Goal: Task Accomplishment & Management: Use online tool/utility

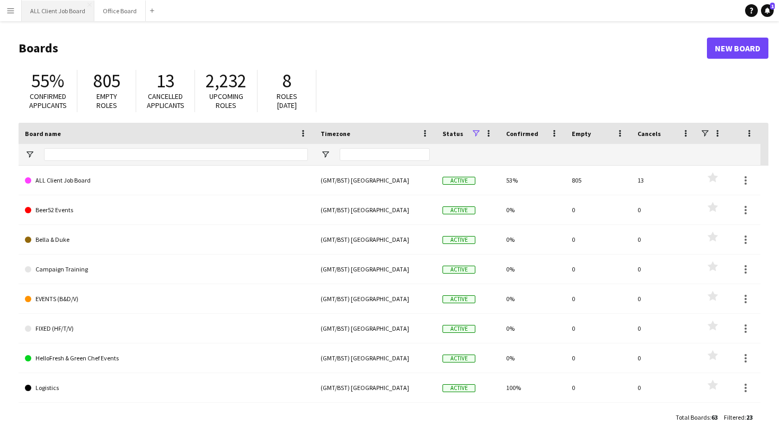
click at [74, 15] on button "ALL Client Job Board Close" at bounding box center [58, 11] width 73 height 21
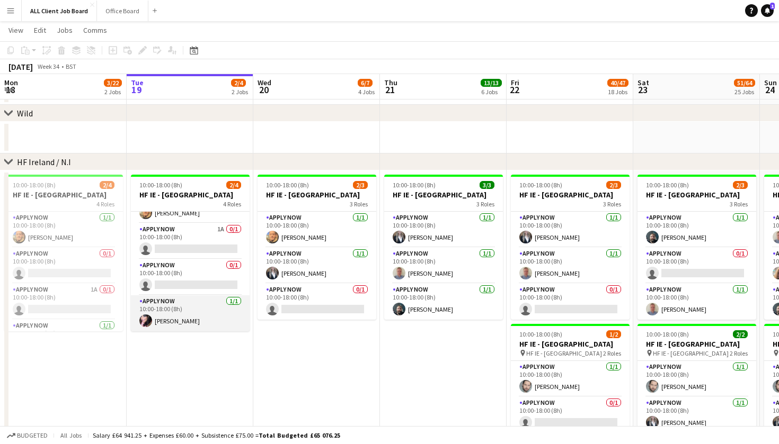
scroll to position [34, 0]
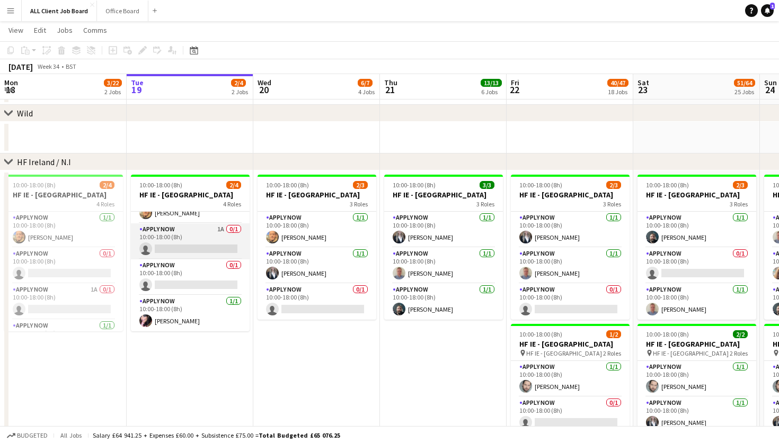
click at [227, 235] on app-card-role "APPLY NOW 1A 0/1 10:00-18:00 (8h) single-neutral-actions" at bounding box center [190, 242] width 119 height 36
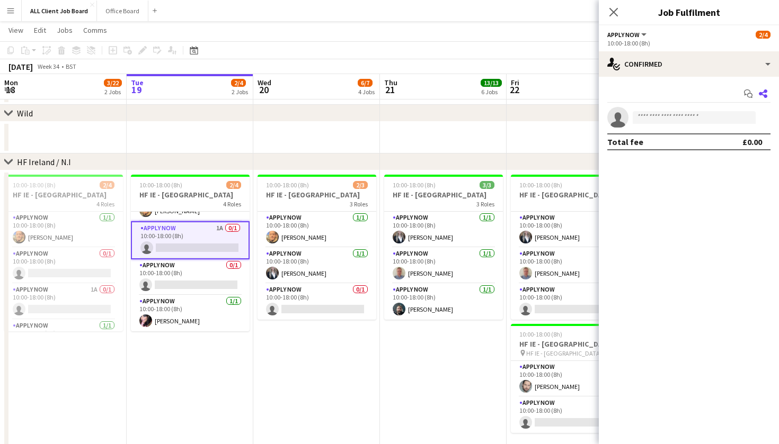
click at [762, 93] on icon at bounding box center [763, 94] width 8 height 8
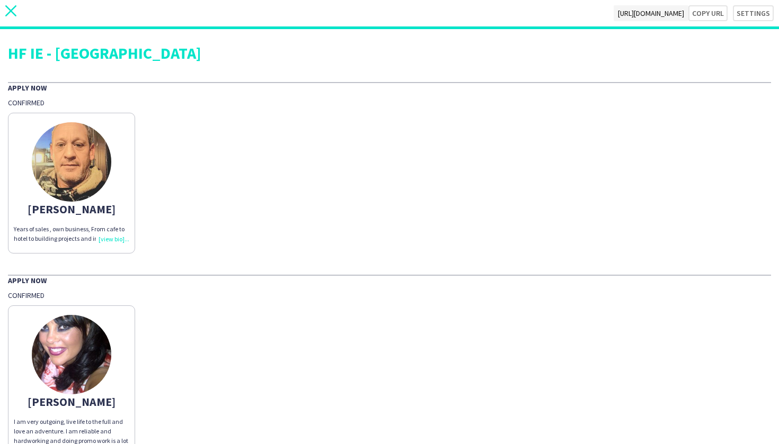
click at [6, 17] on app-icon "close" at bounding box center [10, 13] width 11 height 16
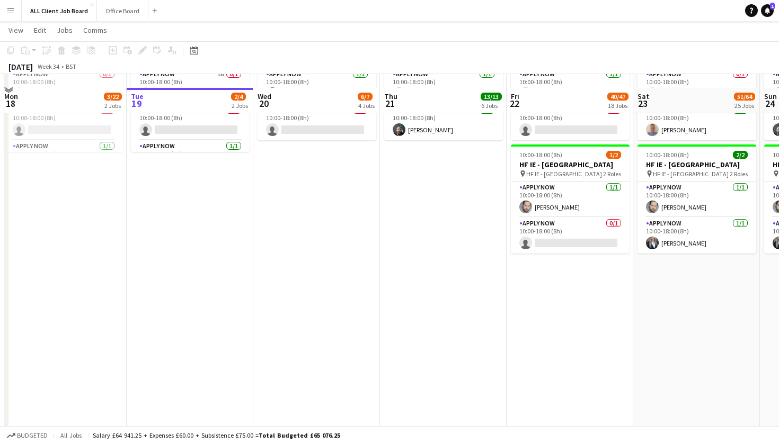
scroll to position [3264, 0]
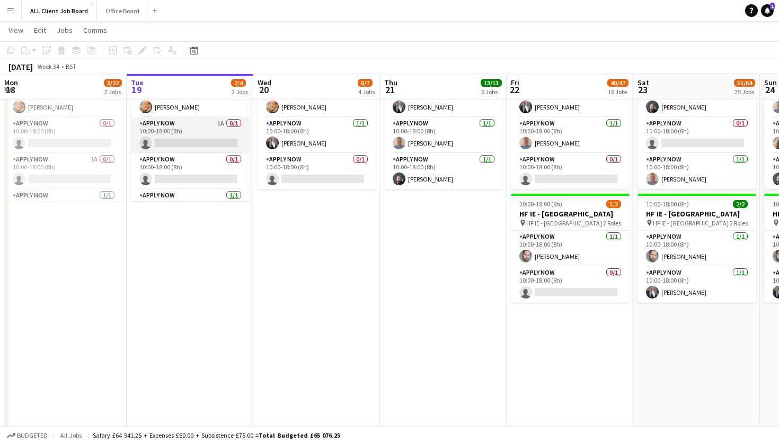
click at [219, 134] on app-card-role "APPLY NOW 1A 0/1 10:00-18:00 (8h) single-neutral-actions" at bounding box center [190, 136] width 119 height 36
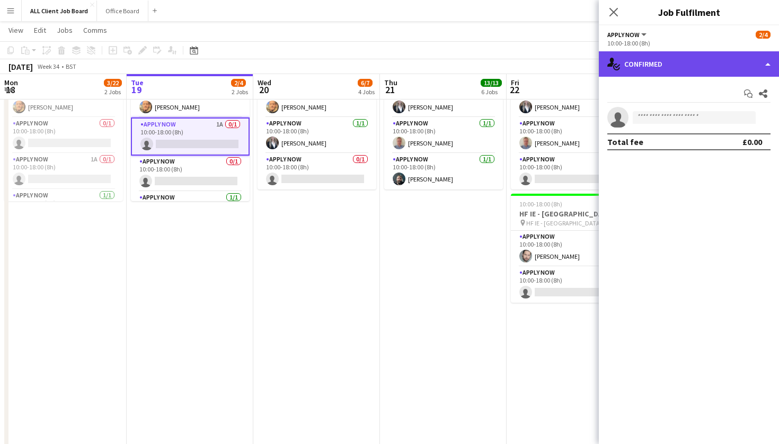
click at [765, 70] on div "single-neutral-actions-check-2 Confirmed" at bounding box center [689, 63] width 180 height 25
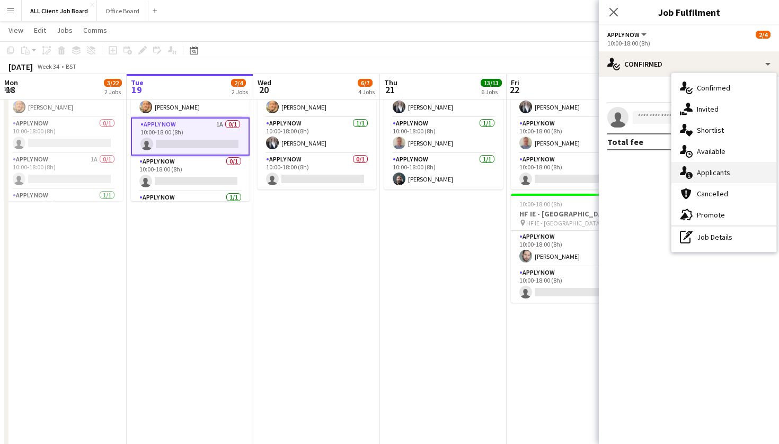
click at [739, 181] on div "single-neutral-actions-information Applicants" at bounding box center [723, 172] width 105 height 21
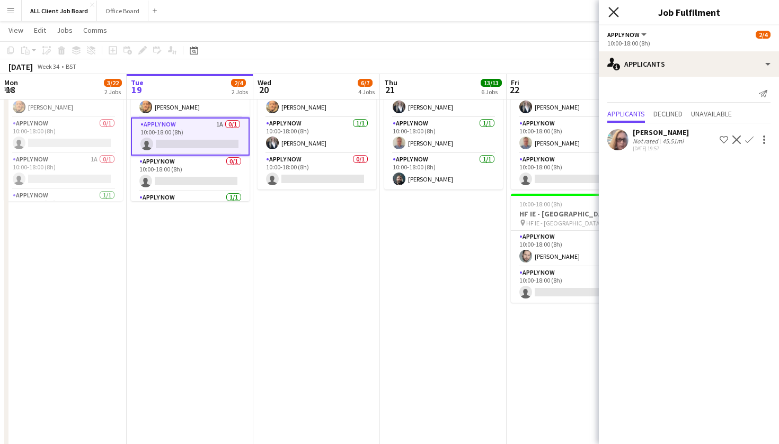
click at [612, 11] on icon at bounding box center [613, 12] width 10 height 10
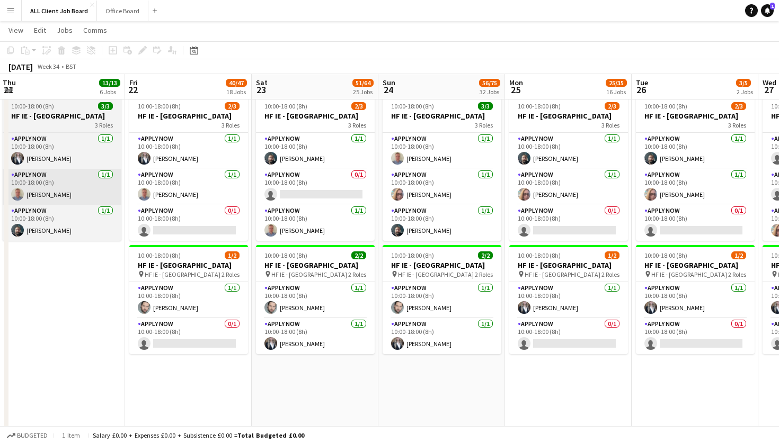
scroll to position [0, 255]
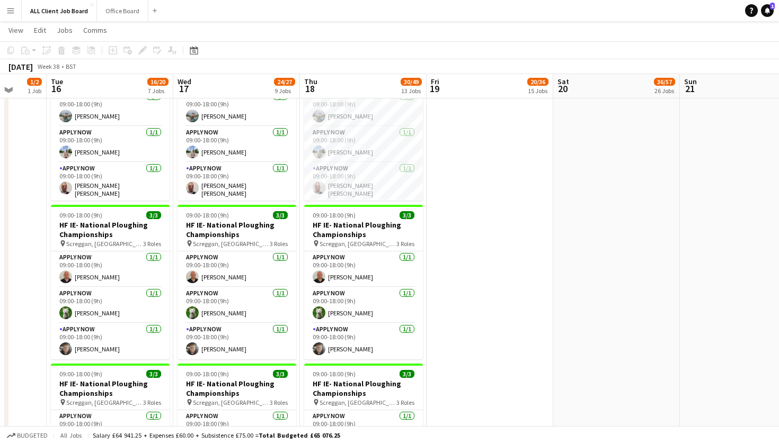
scroll to position [3447, 0]
